Goal: Task Accomplishment & Management: Manage account settings

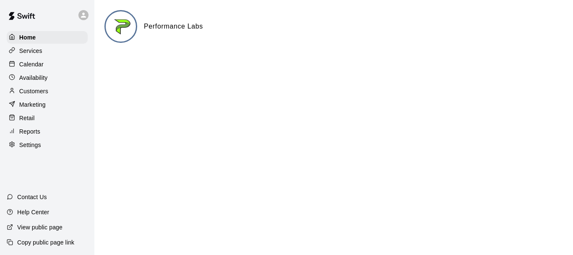
click at [29, 67] on p "Calendar" at bounding box center [31, 64] width 24 height 8
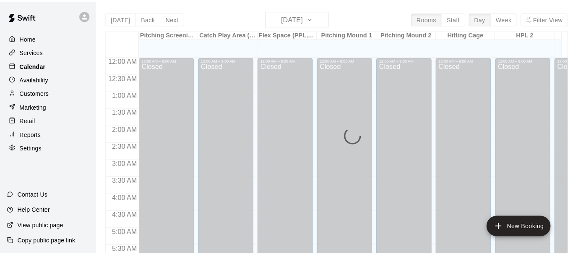
scroll to position [455, 0]
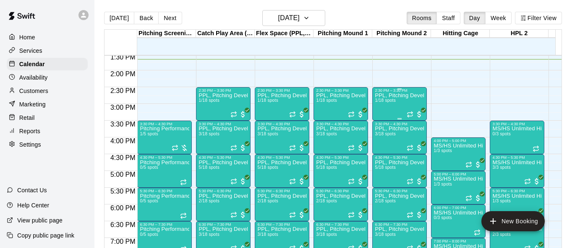
click at [385, 103] on span "1/18 spots" at bounding box center [385, 100] width 21 height 5
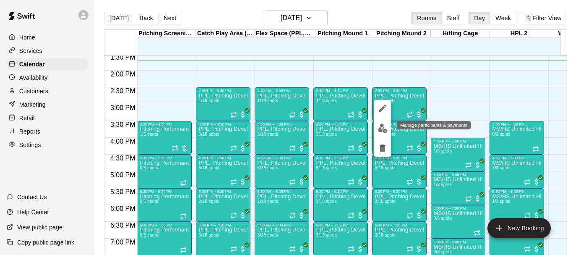
click at [385, 125] on img "edit" at bounding box center [383, 128] width 10 height 10
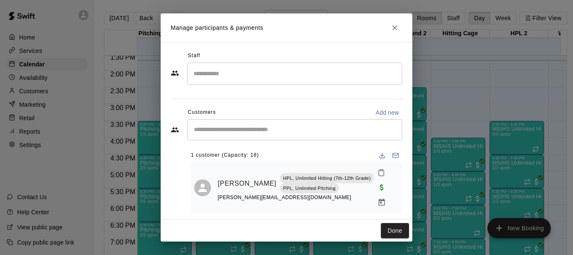
click at [395, 219] on div "Done" at bounding box center [287, 230] width 252 height 22
drag, startPoint x: 395, startPoint y: 226, endPoint x: 388, endPoint y: 100, distance: 125.6
click at [395, 226] on button "Done" at bounding box center [395, 231] width 28 height 16
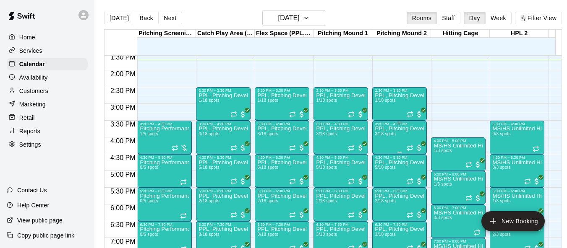
click at [390, 142] on div "PPL, Pitching Development Session 3/18 spots" at bounding box center [399, 250] width 49 height 248
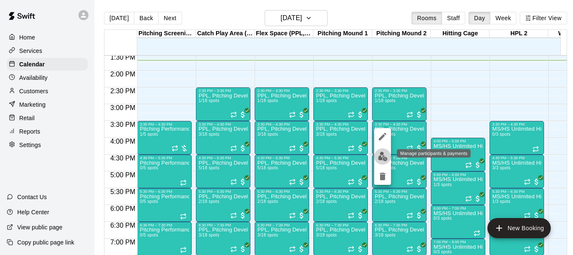
click at [382, 157] on img "edit" at bounding box center [383, 156] width 10 height 10
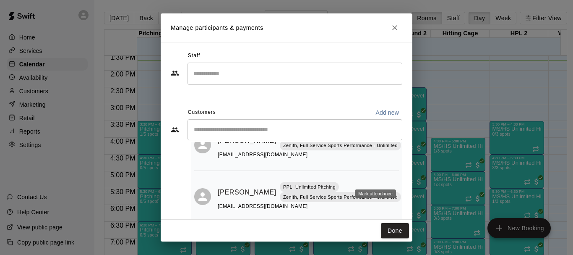
scroll to position [20, 0]
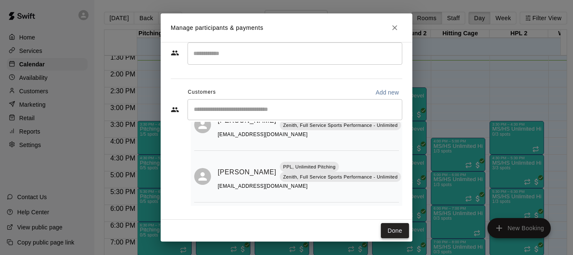
click at [398, 232] on button "Done" at bounding box center [395, 231] width 28 height 16
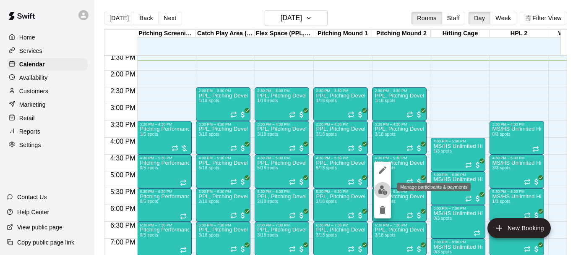
click at [382, 188] on img "edit" at bounding box center [383, 190] width 10 height 10
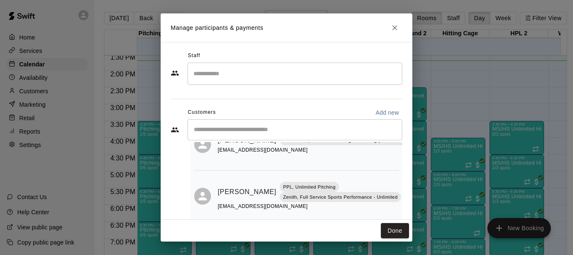
scroll to position [133, 0]
click at [391, 236] on button "Done" at bounding box center [395, 231] width 28 height 16
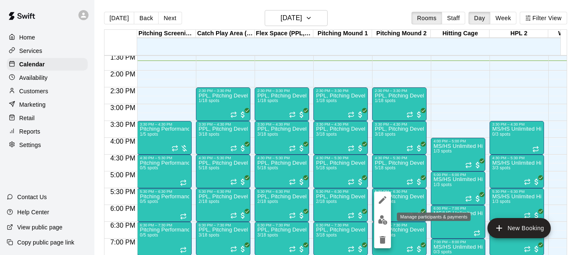
click at [381, 214] on button "edit" at bounding box center [382, 219] width 17 height 16
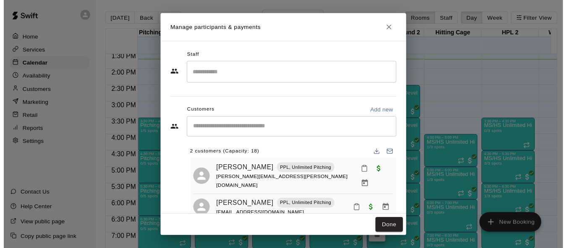
scroll to position [16, 0]
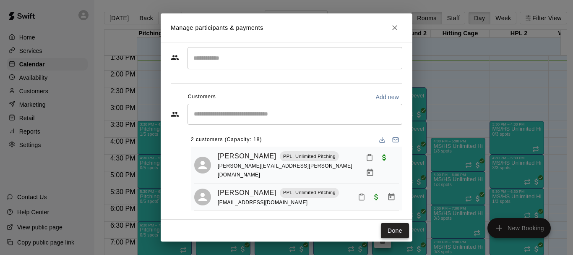
click at [391, 231] on button "Done" at bounding box center [395, 231] width 28 height 16
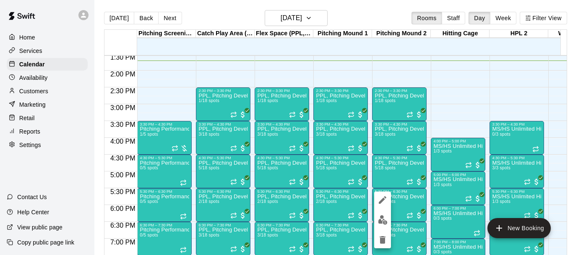
click at [383, 216] on img "edit" at bounding box center [383, 220] width 10 height 10
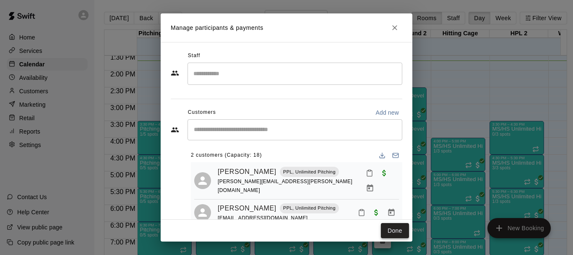
click at [389, 225] on button "Done" at bounding box center [395, 231] width 28 height 16
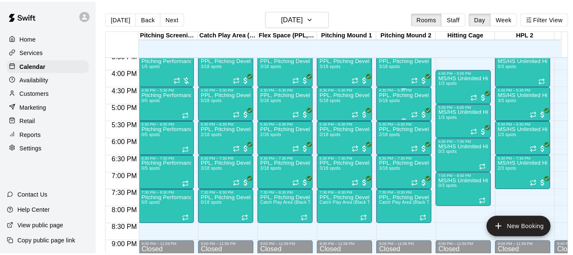
scroll to position [539, 0]
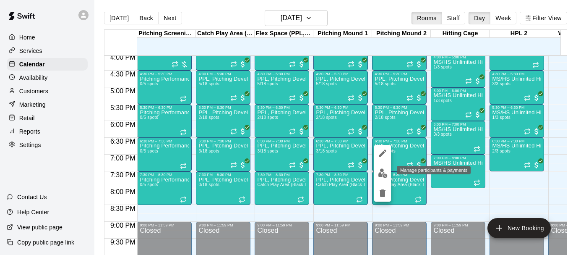
click at [384, 175] on img "edit" at bounding box center [383, 173] width 10 height 10
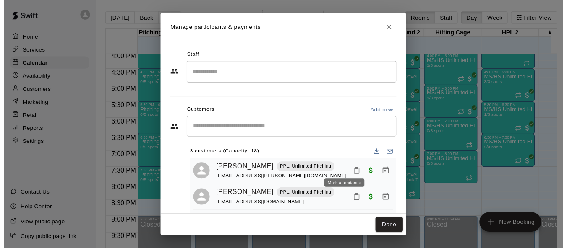
scroll to position [23, 0]
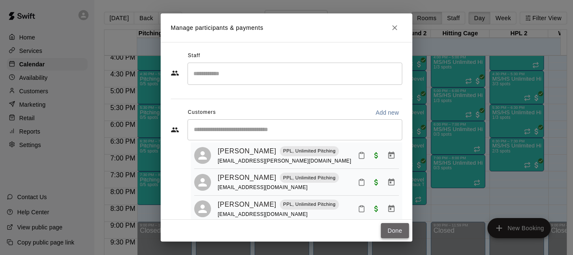
click at [395, 232] on button "Done" at bounding box center [395, 231] width 28 height 16
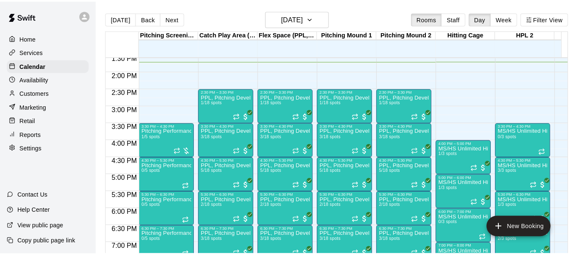
scroll to position [455, 0]
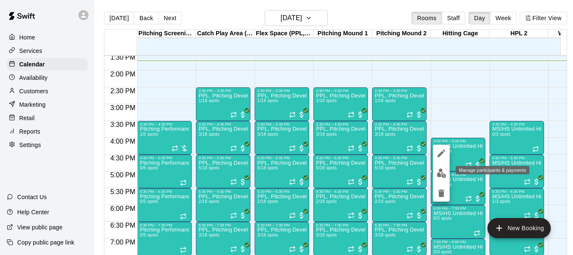
click at [443, 170] on img "edit" at bounding box center [442, 173] width 10 height 10
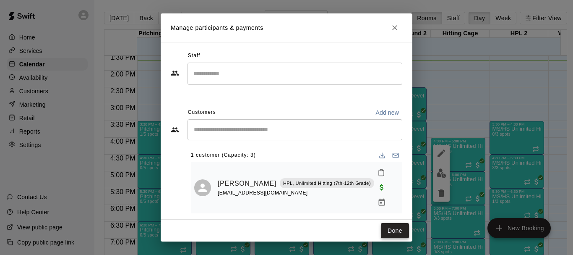
click at [391, 227] on button "Done" at bounding box center [395, 231] width 28 height 16
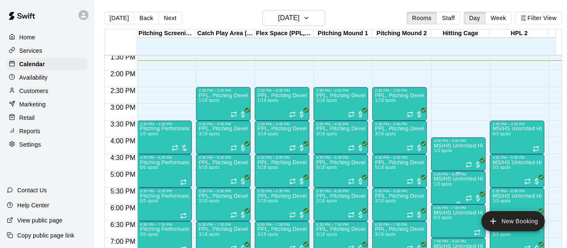
click at [449, 187] on span "1/3 spots" at bounding box center [442, 184] width 18 height 5
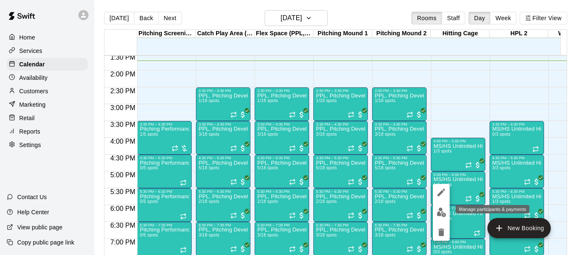
click at [443, 211] on img "edit" at bounding box center [442, 212] width 10 height 10
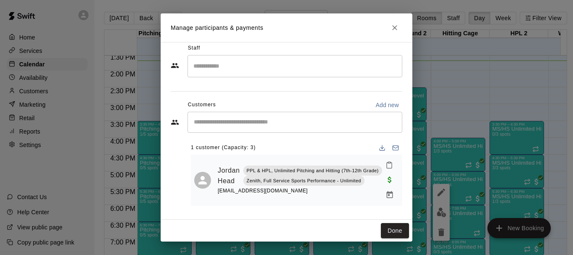
scroll to position [14, 0]
click at [401, 228] on button "Done" at bounding box center [395, 231] width 28 height 16
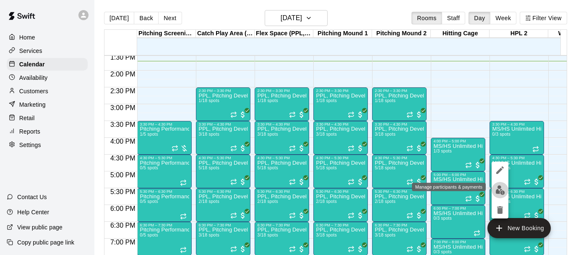
click at [500, 195] on button "edit" at bounding box center [500, 190] width 17 height 16
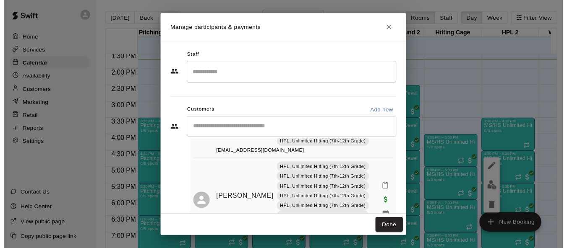
scroll to position [191, 0]
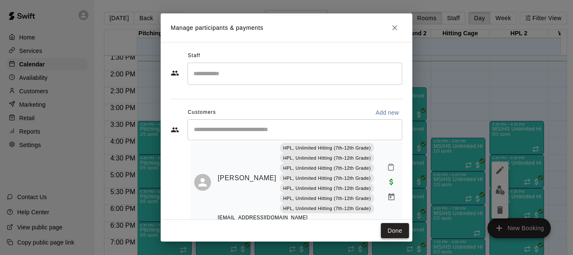
click at [386, 229] on button "Done" at bounding box center [395, 231] width 28 height 16
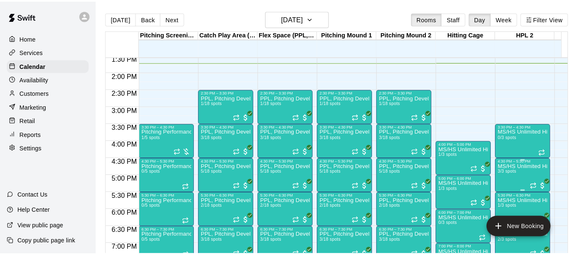
scroll to position [497, 0]
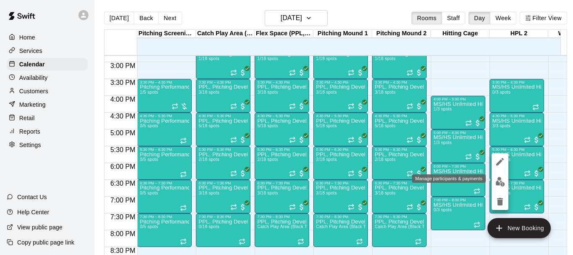
click at [502, 181] on img "edit" at bounding box center [500, 182] width 10 height 10
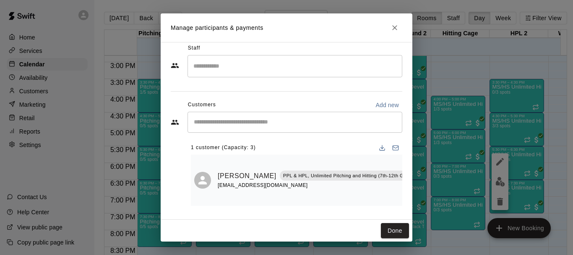
scroll to position [14, 0]
click at [388, 227] on button "Done" at bounding box center [395, 231] width 28 height 16
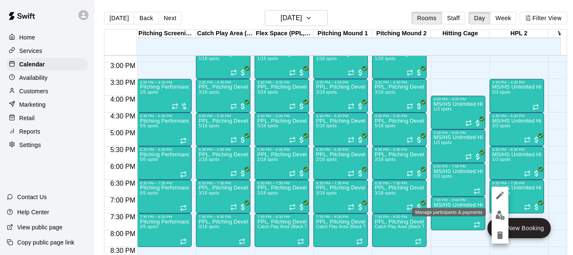
click at [498, 216] on img "edit" at bounding box center [500, 215] width 10 height 10
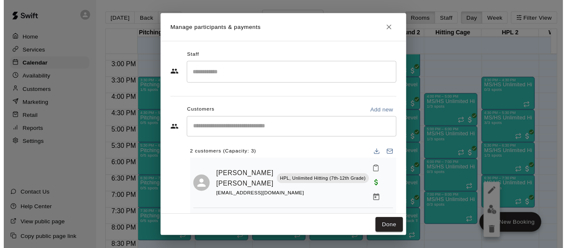
scroll to position [17, 0]
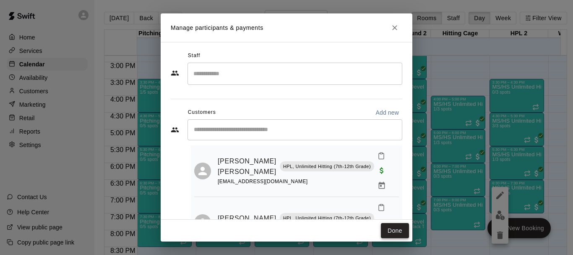
click at [390, 230] on button "Done" at bounding box center [395, 231] width 28 height 16
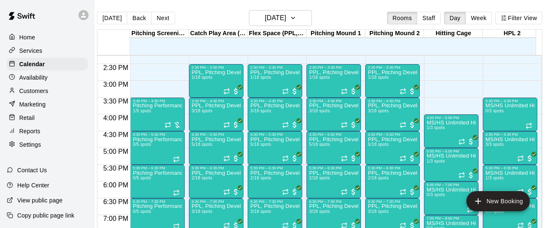
scroll to position [0, 10]
click at [512, 17] on button "Filter View" at bounding box center [518, 18] width 47 height 13
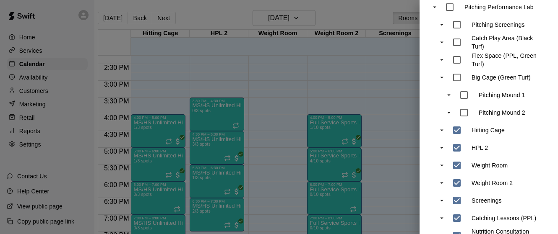
scroll to position [168, 0]
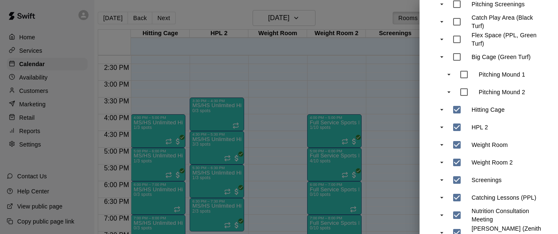
click at [348, 130] on div at bounding box center [279, 117] width 558 height 234
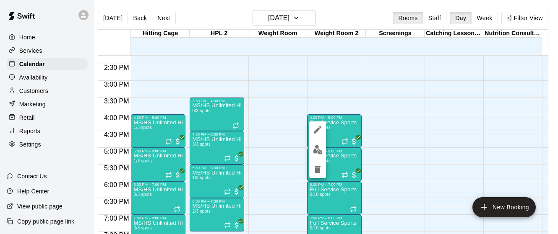
click at [319, 148] on img "edit" at bounding box center [318, 150] width 10 height 10
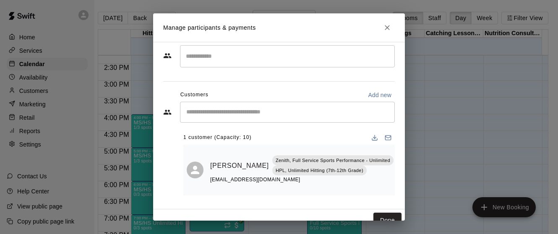
scroll to position [11, 0]
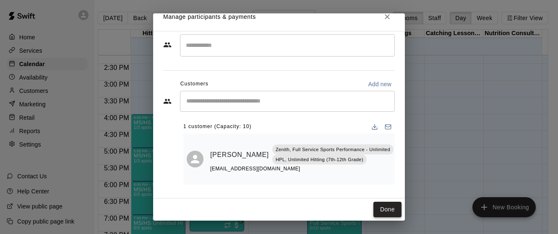
click at [382, 212] on button "Done" at bounding box center [387, 210] width 28 height 16
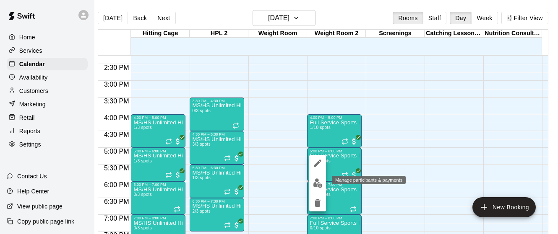
click at [317, 180] on img "edit" at bounding box center [318, 184] width 10 height 10
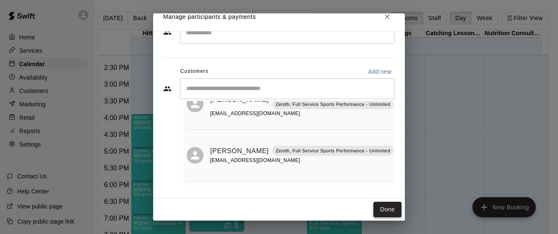
click at [376, 210] on button "Done" at bounding box center [387, 210] width 28 height 16
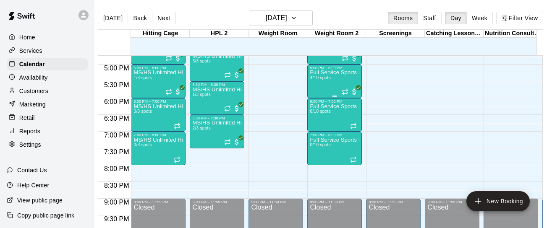
scroll to position [562, 0]
